Goal: Task Accomplishment & Management: Use online tool/utility

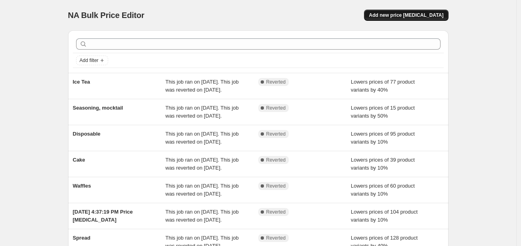
click at [411, 15] on span "Add new price [MEDICAL_DATA]" at bounding box center [406, 15] width 75 height 6
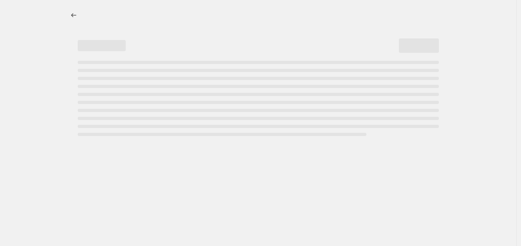
select select "percentage"
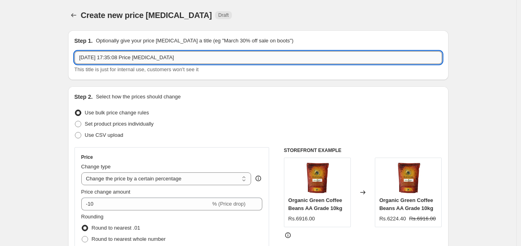
click at [141, 60] on input "[DATE] 17:35:08 Price [MEDICAL_DATA]" at bounding box center [259, 57] width 368 height 13
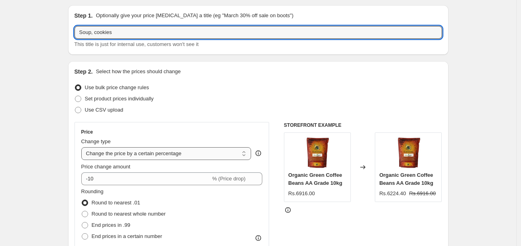
scroll to position [44, 0]
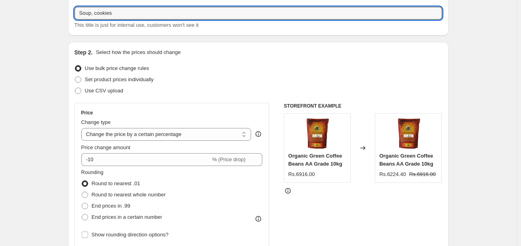
type input "Soup, cookies"
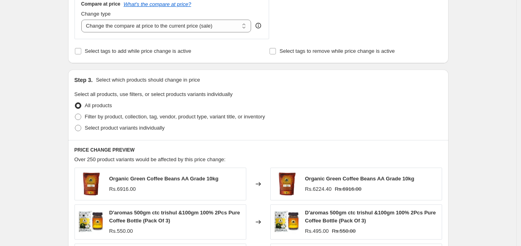
scroll to position [312, 0]
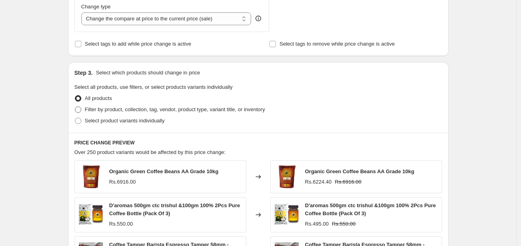
click at [97, 107] on span "Filter by product, collection, tag, vendor, product type, variant title, or inv…" at bounding box center [175, 110] width 180 height 6
click at [75, 107] on input "Filter by product, collection, tag, vendor, product type, variant title, or inv…" at bounding box center [75, 107] width 0 height 0
radio input "true"
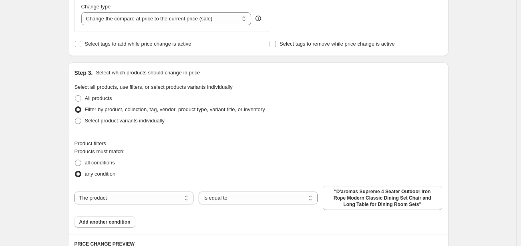
scroll to position [401, 0]
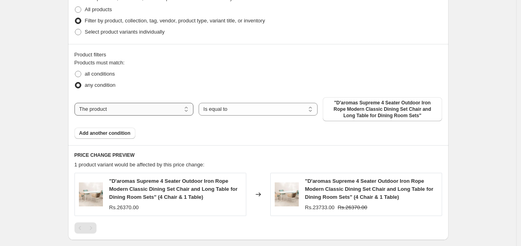
click at [117, 110] on select "The product The product's collection The product's tag The product's vendor The…" at bounding box center [134, 109] width 119 height 13
select select "collection"
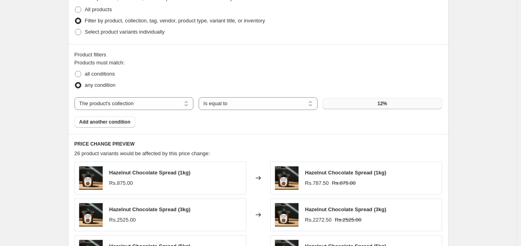
click at [389, 101] on button "12%" at bounding box center [382, 103] width 119 height 11
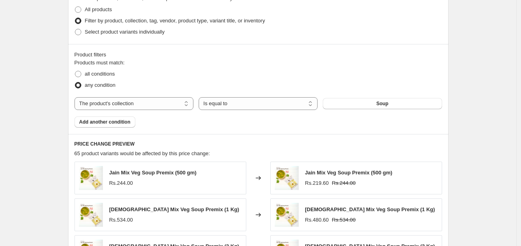
click at [116, 123] on span "Add another condition" at bounding box center [104, 122] width 51 height 6
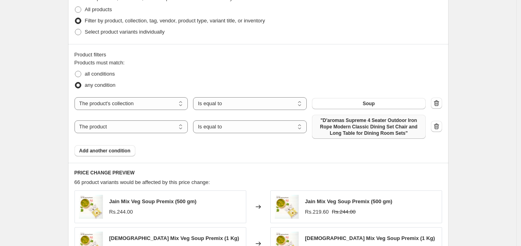
click at [368, 123] on span ""D'aromas Supreme 4 Seater Outdoor Iron Rope Modern Classic Dining Set Chair an…" at bounding box center [369, 126] width 104 height 19
click at [133, 126] on select "The product The product's collection The product's tag The product's vendor The…" at bounding box center [132, 127] width 114 height 13
select select "collection"
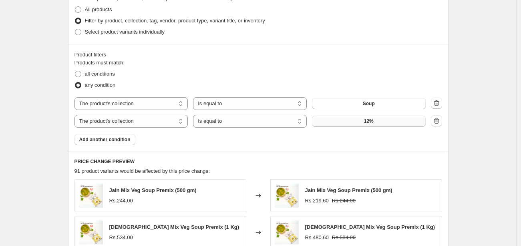
click at [367, 122] on span "12%" at bounding box center [369, 121] width 10 height 6
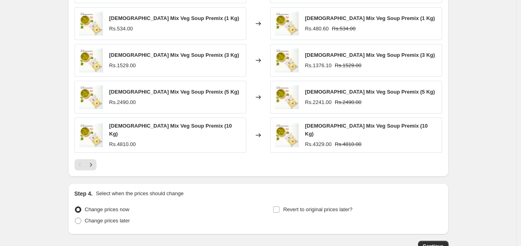
scroll to position [661, 0]
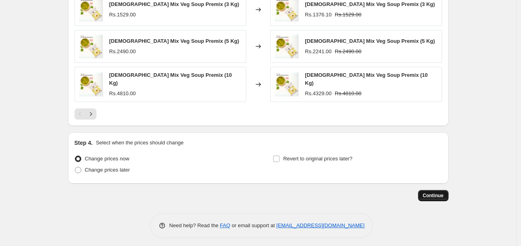
click at [425, 190] on button "Continue" at bounding box center [433, 195] width 30 height 11
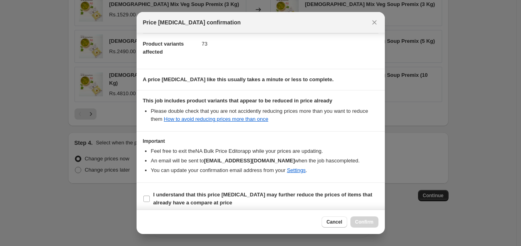
scroll to position [90, 0]
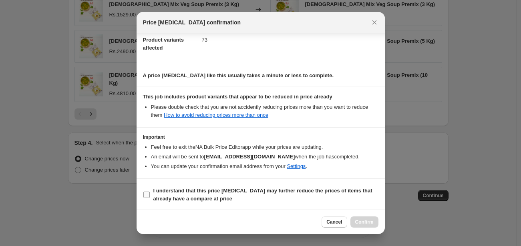
click at [253, 198] on span "I understand that this price [MEDICAL_DATA] may further reduce the prices of it…" at bounding box center [265, 195] width 225 height 16
click at [150, 198] on input "I understand that this price [MEDICAL_DATA] may further reduce the prices of it…" at bounding box center [146, 195] width 6 height 6
checkbox input "true"
click at [361, 224] on span "Confirm" at bounding box center [364, 222] width 18 height 6
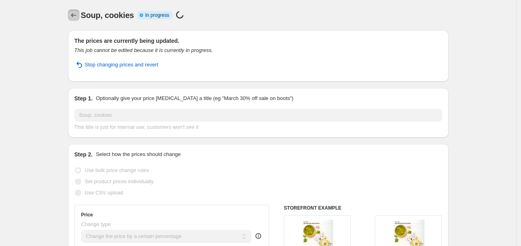
click at [78, 14] on icon "Price change jobs" at bounding box center [74, 15] width 8 height 8
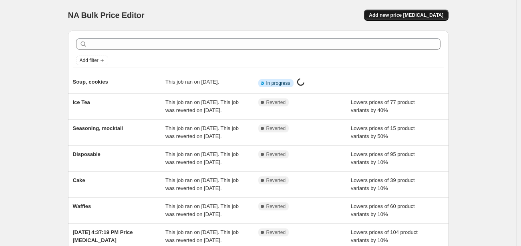
click at [420, 15] on span "Add new price [MEDICAL_DATA]" at bounding box center [406, 15] width 75 height 6
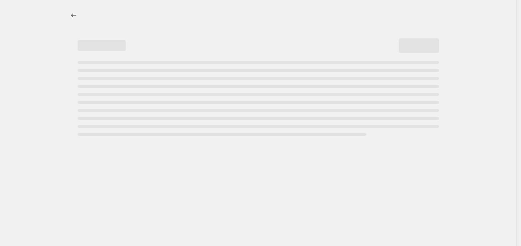
select select "percentage"
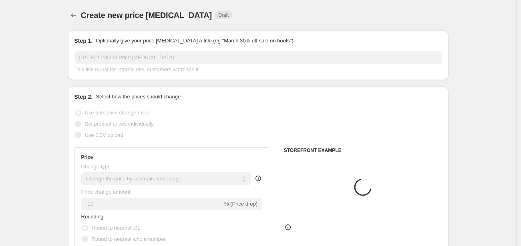
click at [108, 53] on input "[DATE] 17:35:08 Price [MEDICAL_DATA]" at bounding box center [259, 57] width 368 height 13
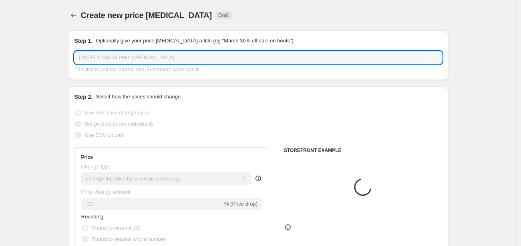
click at [108, 53] on input "[DATE] 17:35:08 Price [MEDICAL_DATA]" at bounding box center [259, 57] width 368 height 13
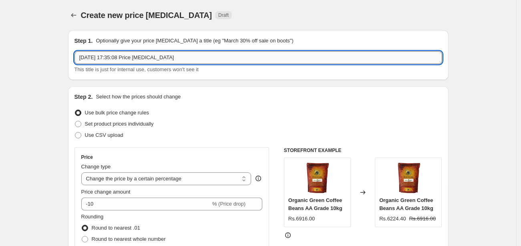
click at [108, 53] on input "[DATE] 17:35:08 Price [MEDICAL_DATA]" at bounding box center [259, 57] width 368 height 13
type input "Waffle cone"
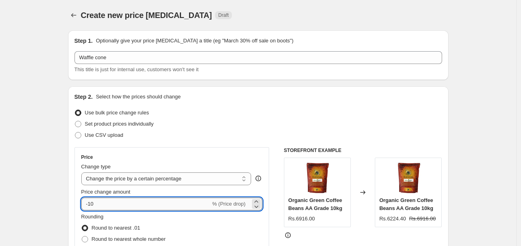
click at [127, 204] on input "-10" at bounding box center [145, 204] width 129 height 13
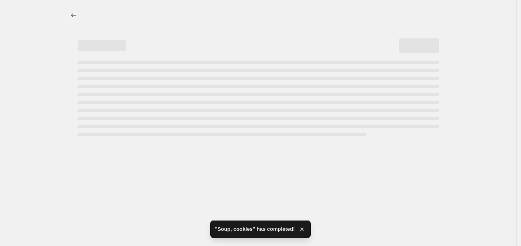
select select "percentage"
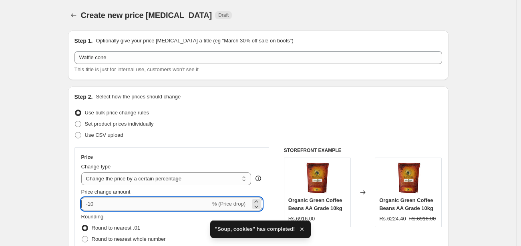
click at [119, 203] on input "-10" at bounding box center [145, 204] width 129 height 13
type input "-1"
type input "-5"
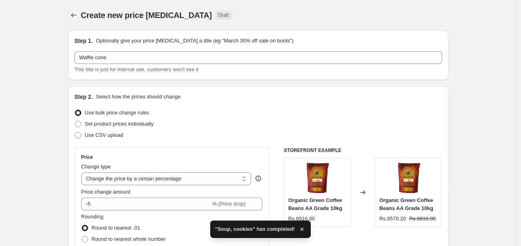
click at [215, 155] on div "Price" at bounding box center [171, 157] width 181 height 6
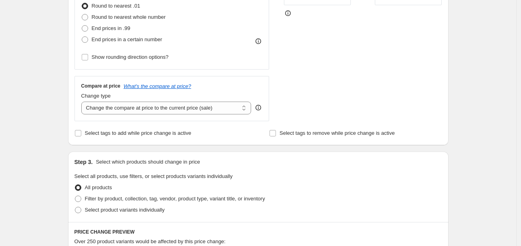
scroll to position [356, 0]
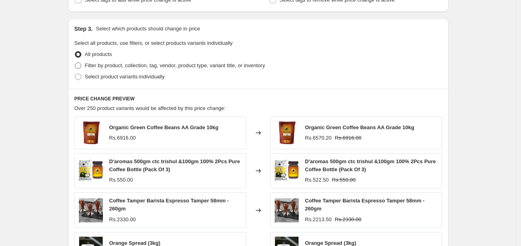
click at [148, 67] on span "Filter by product, collection, tag, vendor, product type, variant title, or inv…" at bounding box center [175, 66] width 180 height 6
click at [75, 63] on input "Filter by product, collection, tag, vendor, product type, variant title, or inv…" at bounding box center [75, 63] width 0 height 0
radio input "true"
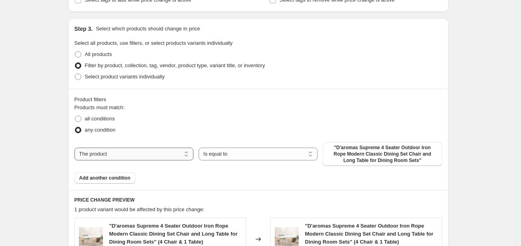
click at [116, 158] on select "The product The product's collection The product's tag The product's vendor The…" at bounding box center [134, 154] width 119 height 13
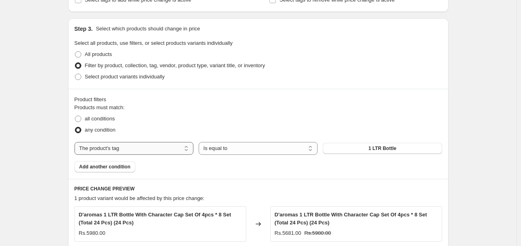
click at [132, 152] on select "The product The product's collection The product's tag The product's vendor The…" at bounding box center [134, 148] width 119 height 13
select select "collection"
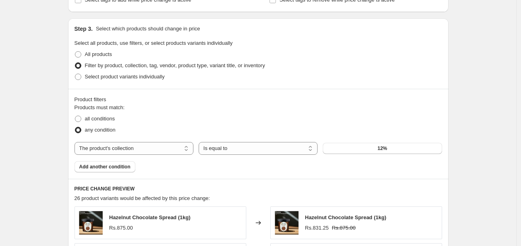
click at [367, 152] on button "12%" at bounding box center [382, 148] width 119 height 11
click at [375, 143] on button "12%" at bounding box center [382, 148] width 119 height 11
click at [352, 152] on button "12%" at bounding box center [382, 148] width 119 height 11
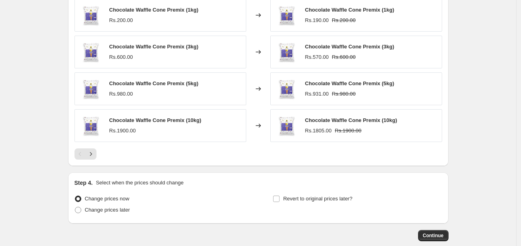
scroll to position [643, 0]
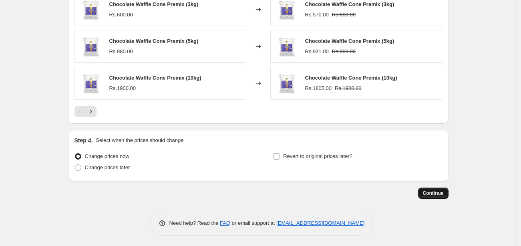
click at [432, 194] on span "Continue" at bounding box center [433, 193] width 21 height 6
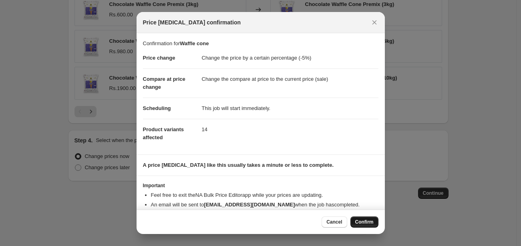
click at [369, 222] on span "Confirm" at bounding box center [364, 222] width 18 height 6
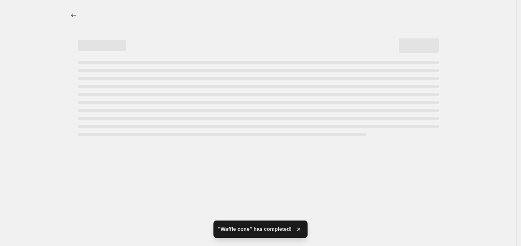
select select "percentage"
select select "collection"
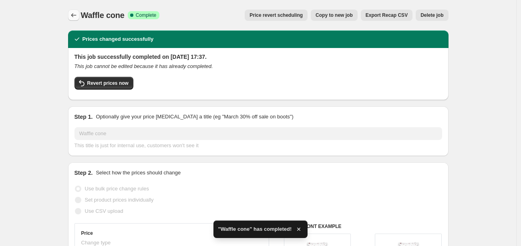
click at [77, 17] on icon "Price change jobs" at bounding box center [74, 15] width 8 height 8
